Goal: Information Seeking & Learning: Learn about a topic

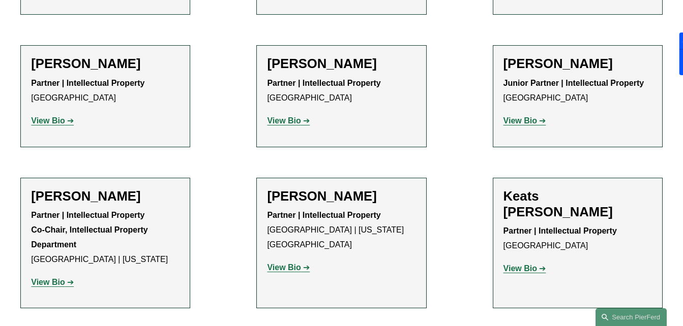
scroll to position [610, 0]
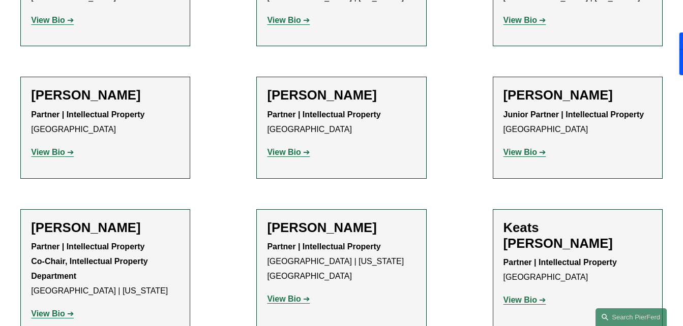
click at [56, 316] on strong "View Bio" at bounding box center [48, 313] width 34 height 9
click at [526, 296] on strong "View Bio" at bounding box center [520, 300] width 34 height 9
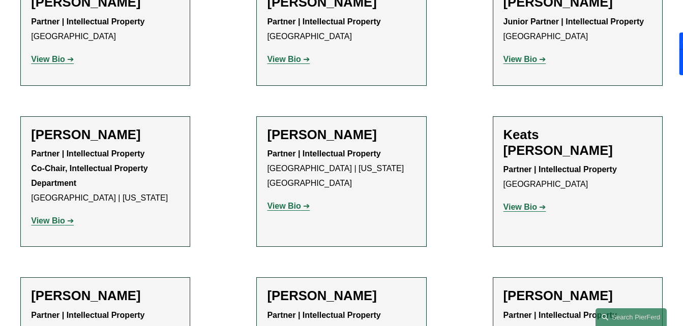
scroll to position [671, 0]
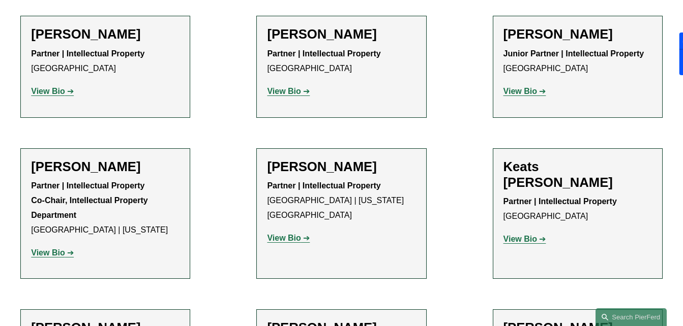
click at [296, 94] on strong "View Bio" at bounding box center [284, 91] width 34 height 9
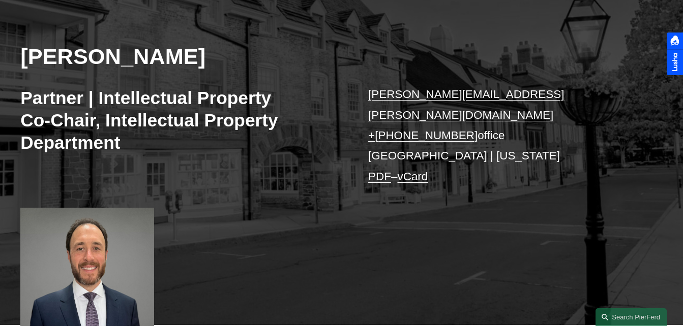
scroll to position [203, 0]
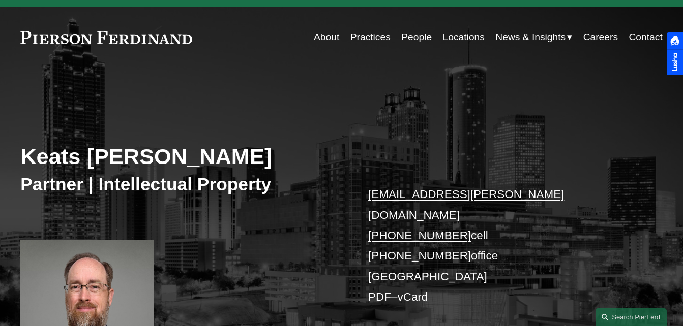
scroll to position [61, 0]
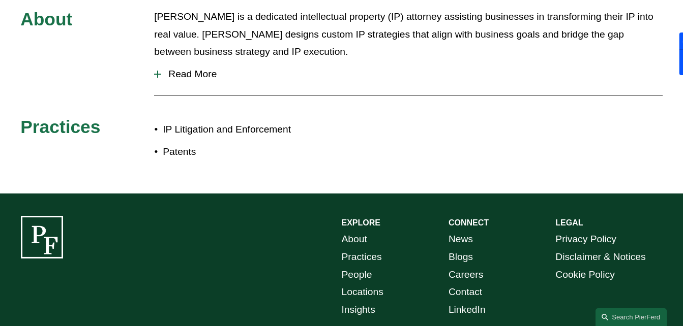
scroll to position [450, 0]
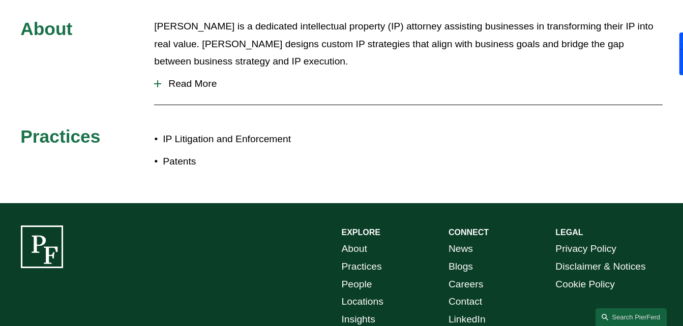
click at [181, 88] on span "Read More" at bounding box center [411, 83] width 501 height 11
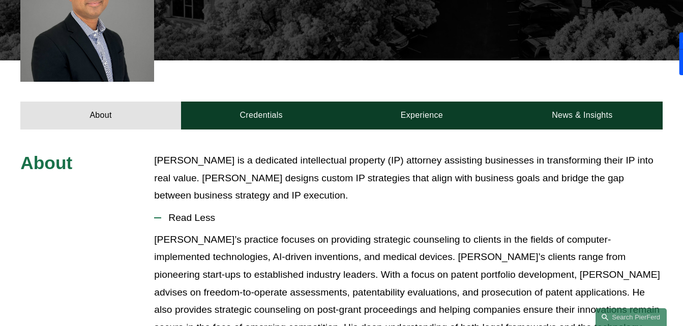
scroll to position [308, 0]
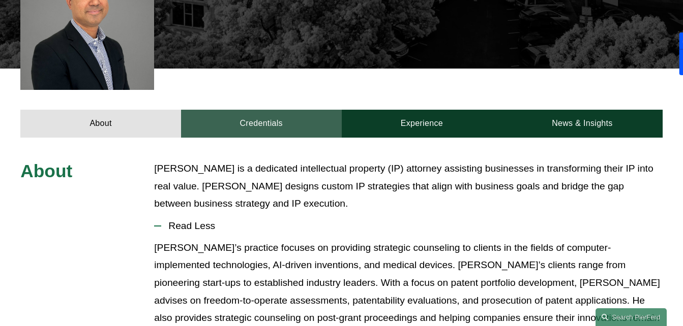
click at [281, 125] on link "Credentials" at bounding box center [261, 123] width 161 height 27
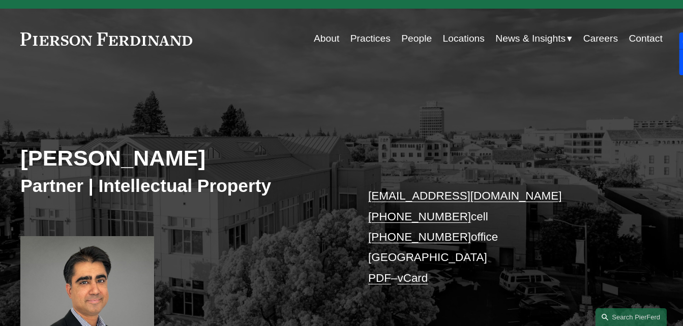
scroll to position [20, 0]
